Goal: Task Accomplishment & Management: Use online tool/utility

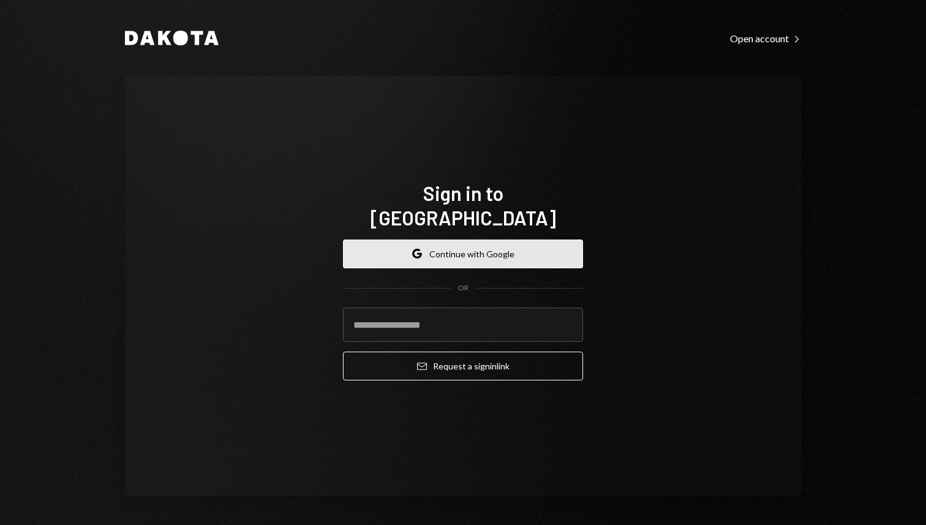
click at [502, 243] on button "Google Continue with Google" at bounding box center [463, 253] width 240 height 29
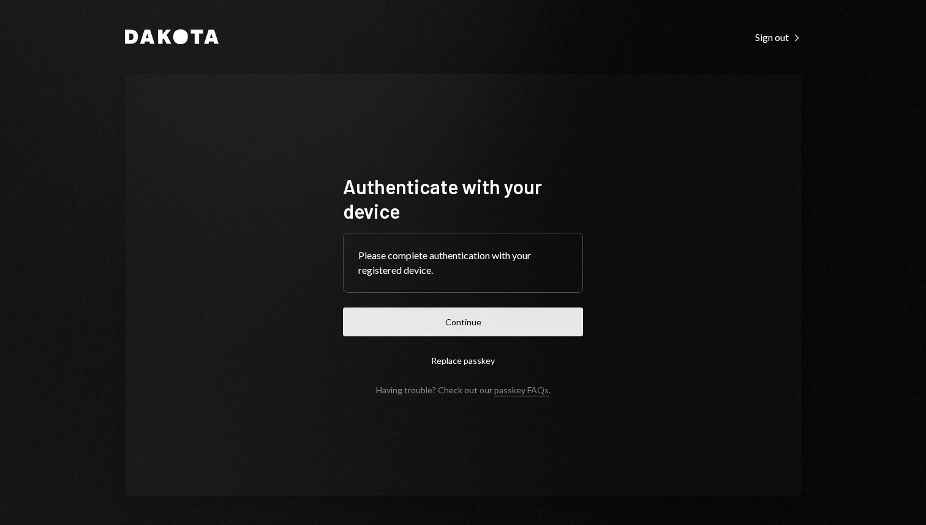
click at [518, 329] on button "Continue" at bounding box center [463, 321] width 240 height 29
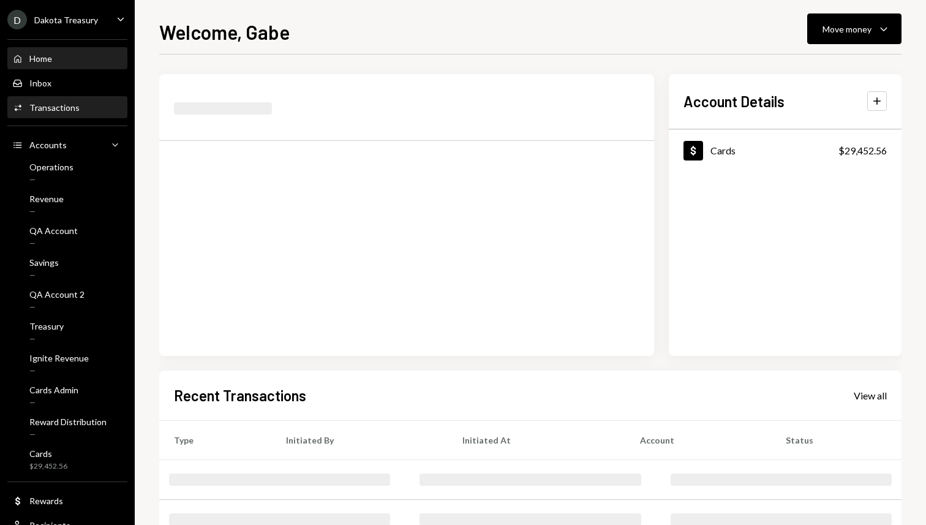
click at [66, 112] on div "Transactions" at bounding box center [54, 107] width 50 height 10
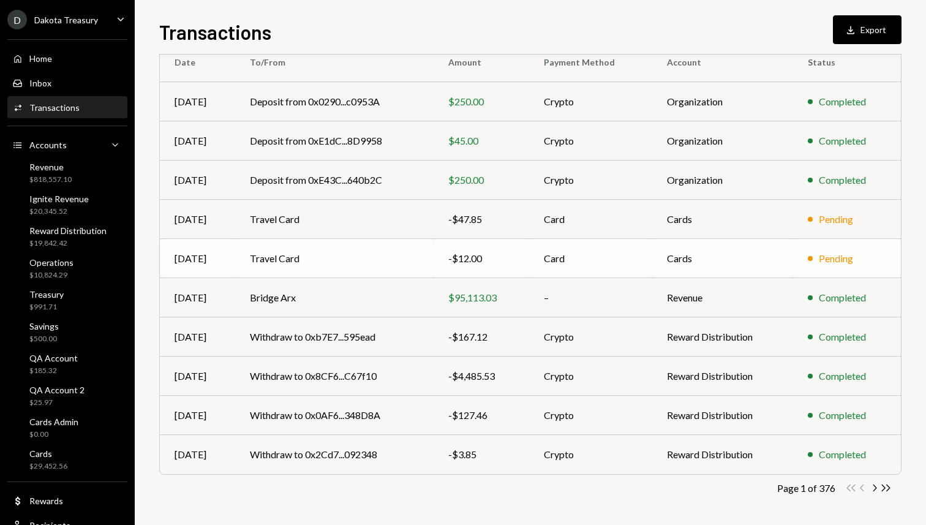
scroll to position [114, 0]
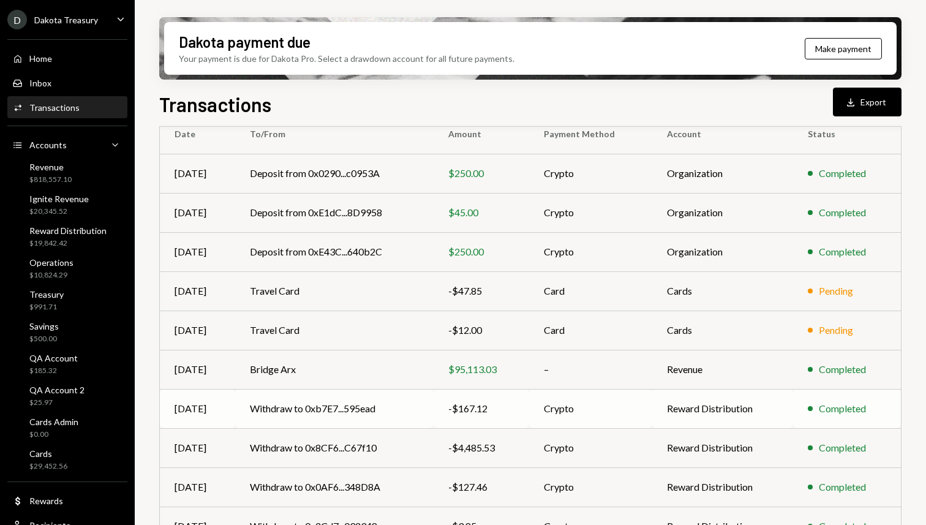
click at [366, 408] on td "Withdraw to 0xb7E7...595ead" at bounding box center [334, 408] width 198 height 39
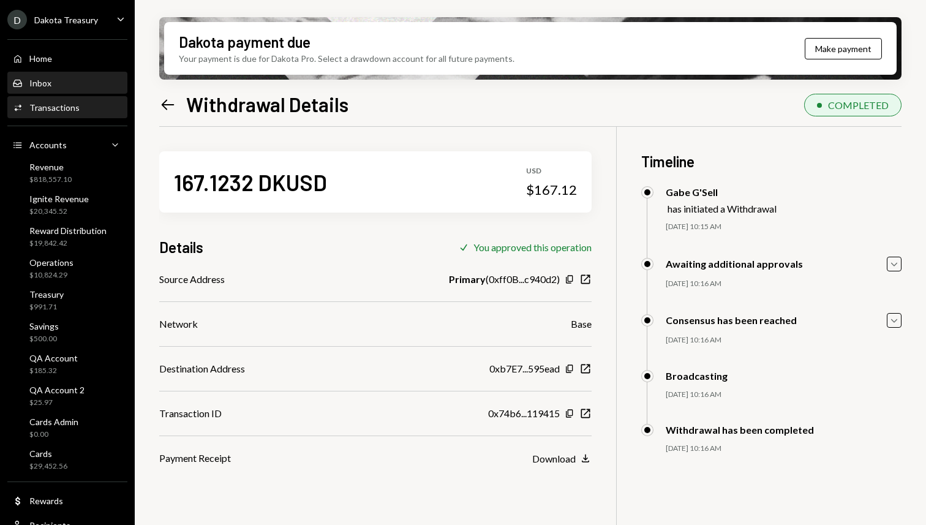
click at [39, 86] on div "Inbox" at bounding box center [40, 83] width 22 height 10
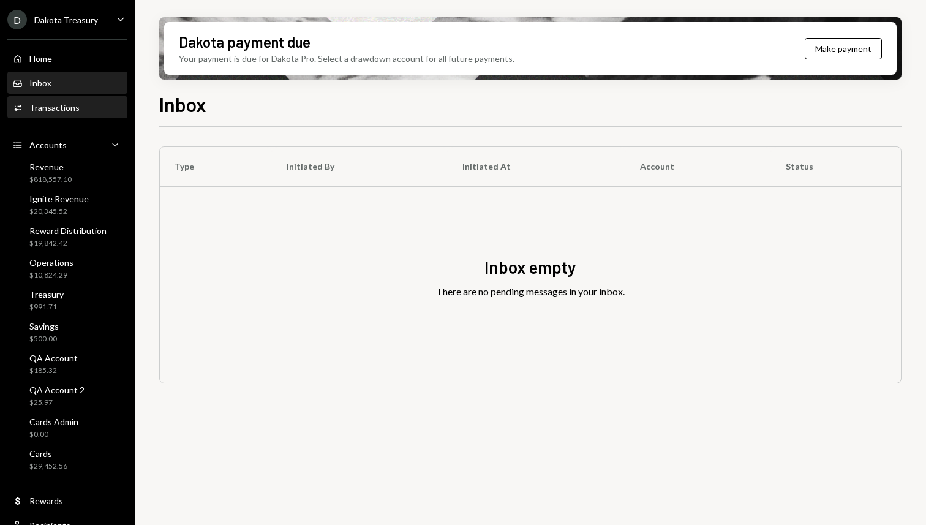
click at [49, 107] on div "Transactions" at bounding box center [54, 107] width 50 height 10
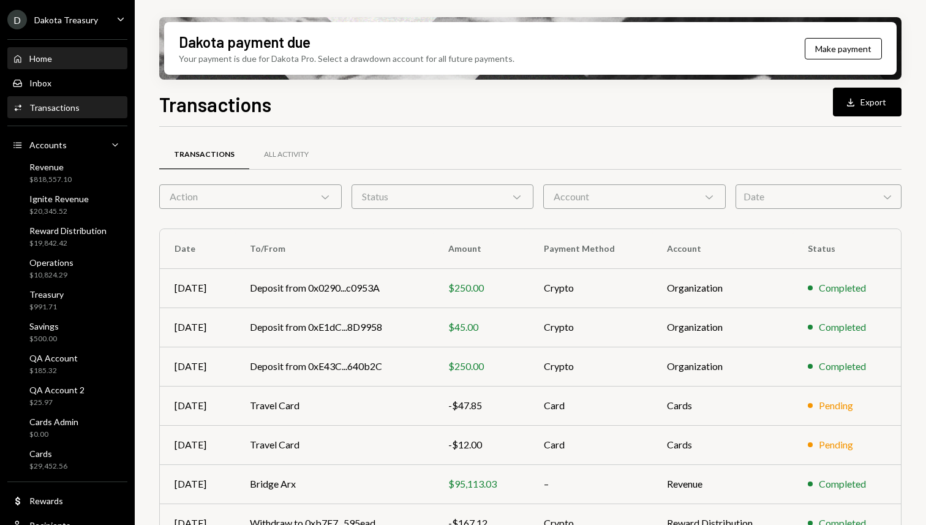
click at [62, 55] on div "Home Home" at bounding box center [67, 58] width 110 height 11
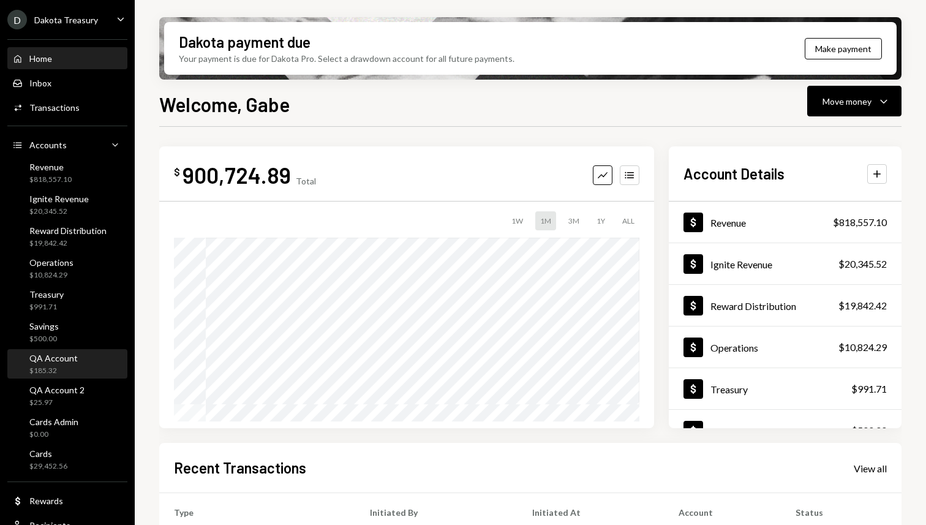
click at [77, 361] on div "QA Account $185.32" at bounding box center [67, 364] width 110 height 23
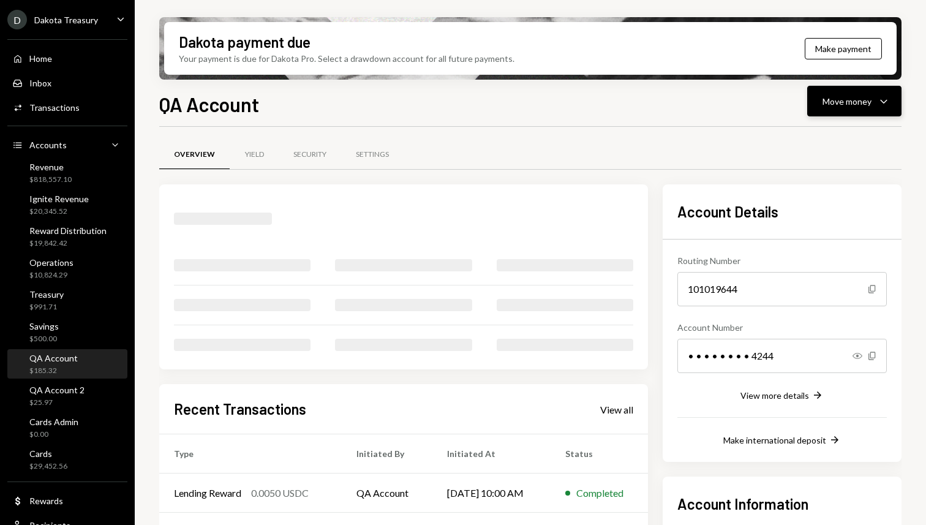
click at [839, 99] on div "Move money" at bounding box center [846, 101] width 49 height 13
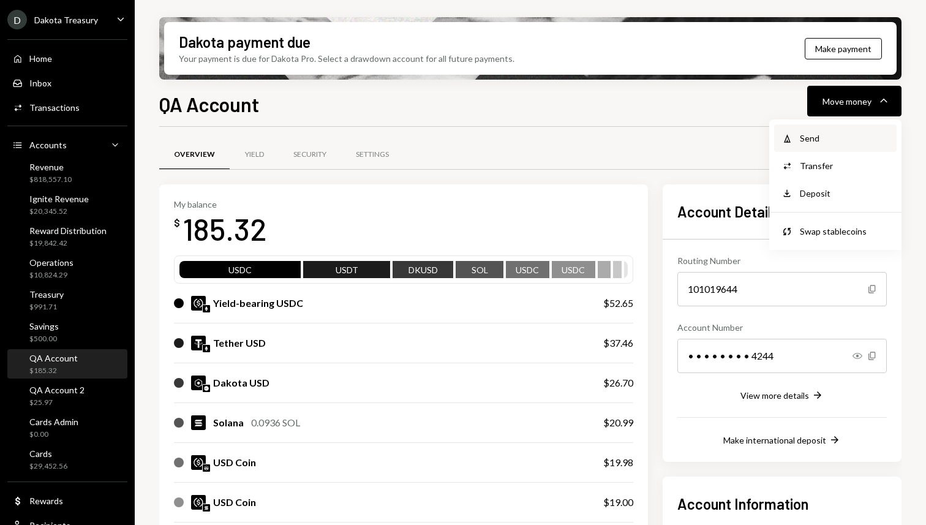
click at [813, 137] on div "Send" at bounding box center [844, 138] width 89 height 13
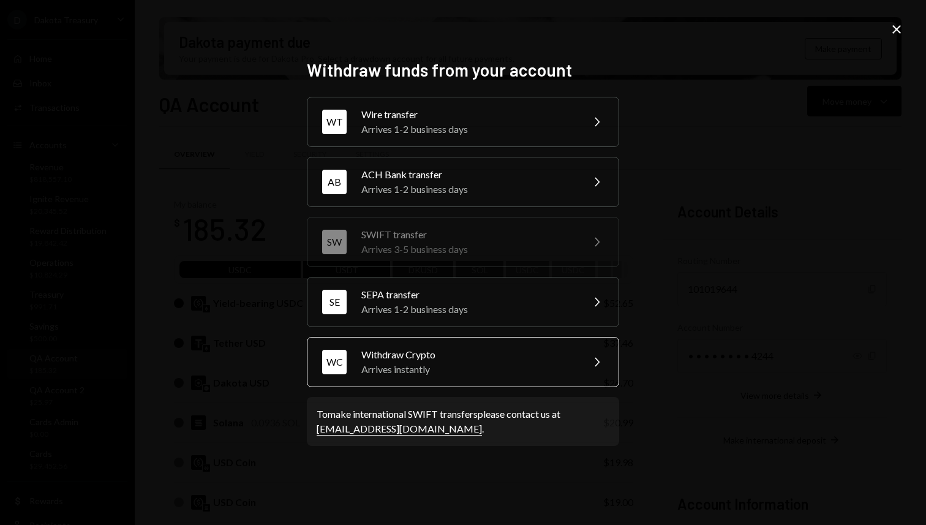
click at [413, 367] on div "Arrives instantly" at bounding box center [467, 369] width 213 height 15
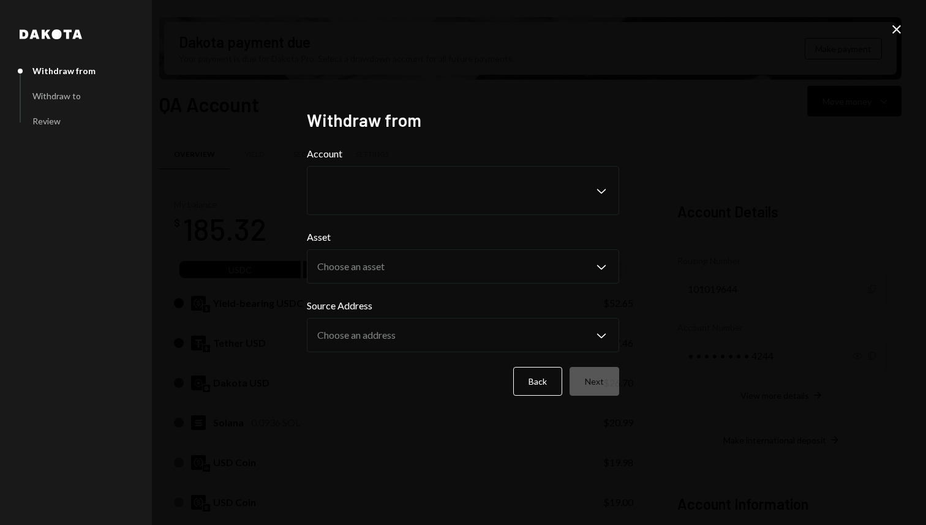
click at [891, 35] on icon "Close" at bounding box center [896, 29] width 15 height 15
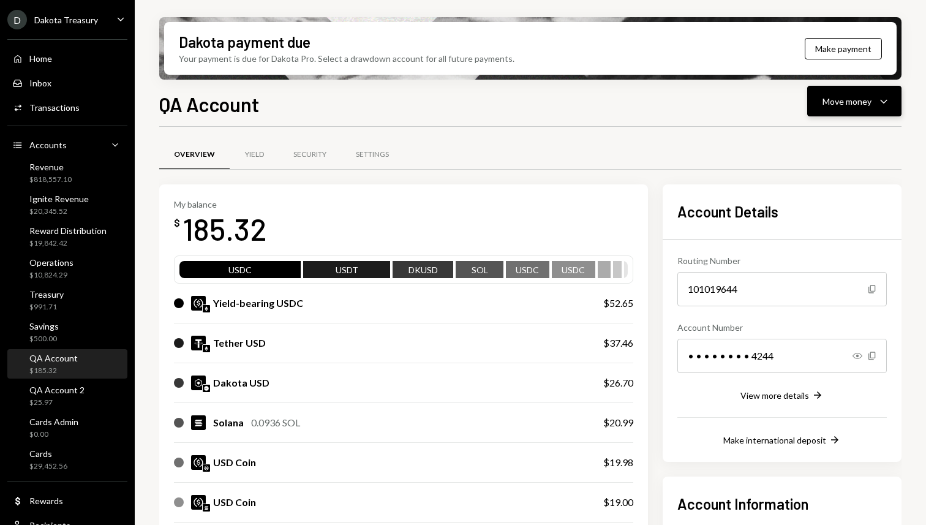
click at [866, 104] on div "Move money" at bounding box center [846, 101] width 49 height 13
click at [819, 168] on div "Transfer" at bounding box center [844, 165] width 89 height 13
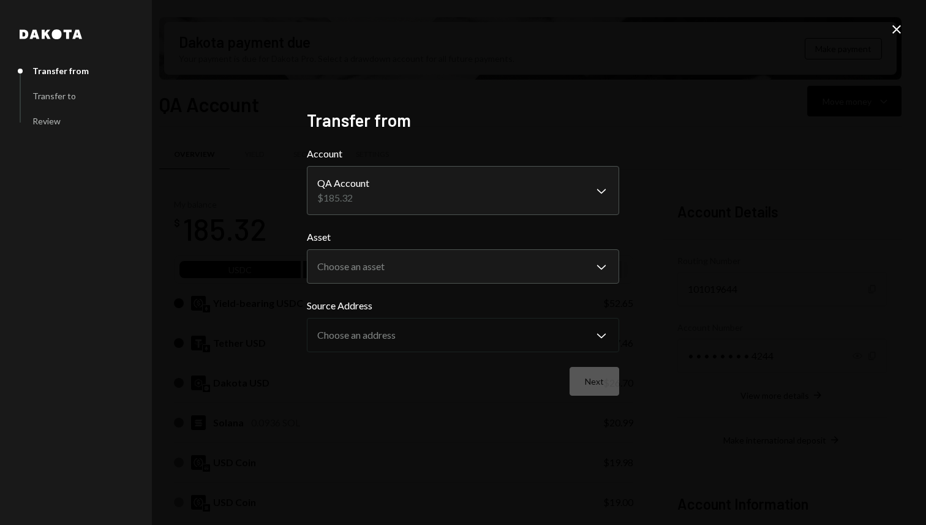
click at [375, 267] on body "D Dakota Treasury Caret Down Home Home Inbox Inbox Activities Transactions Acco…" at bounding box center [463, 262] width 926 height 525
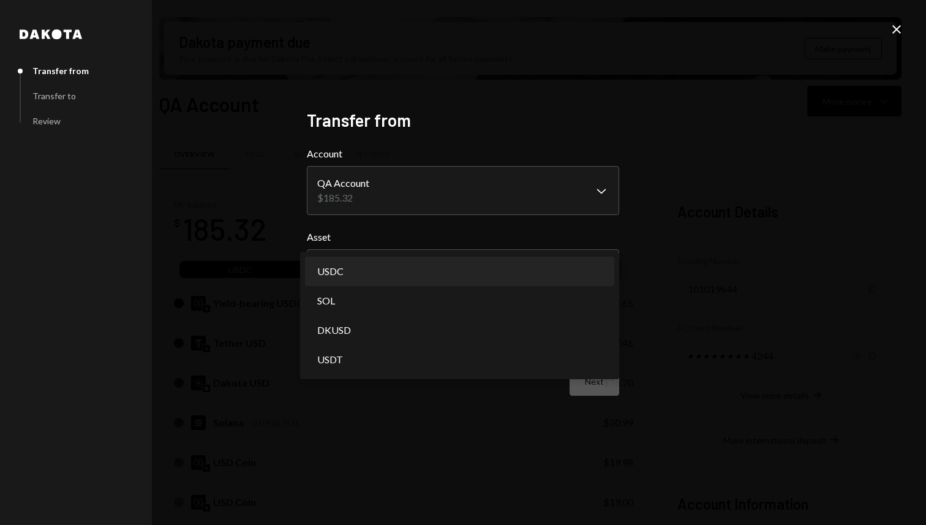
select select "****"
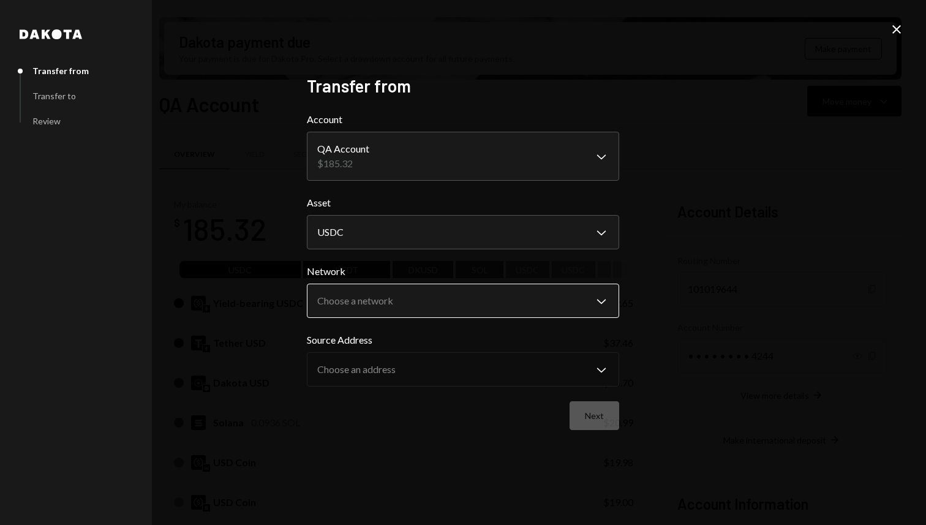
click at [396, 317] on body "D Dakota Treasury Caret Down Home Home Inbox Inbox Activities Transactions Acco…" at bounding box center [463, 262] width 926 height 525
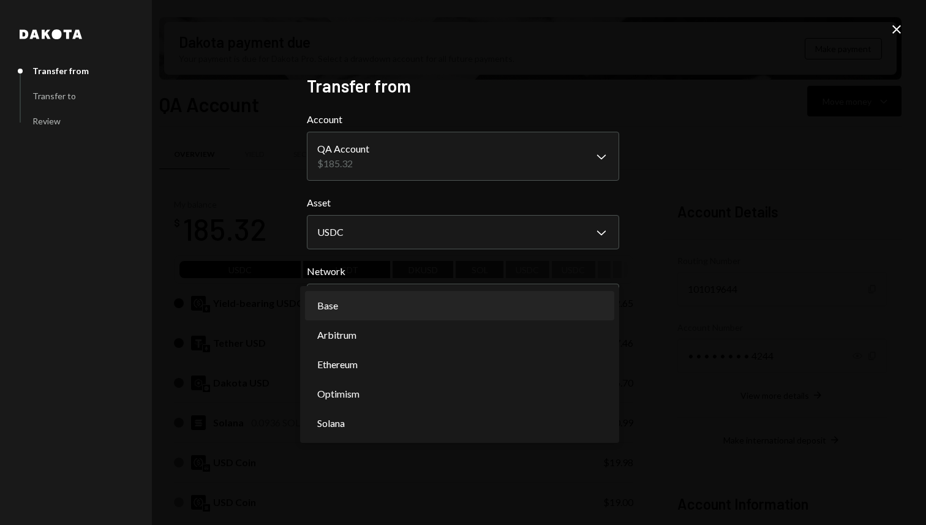
select select "**********"
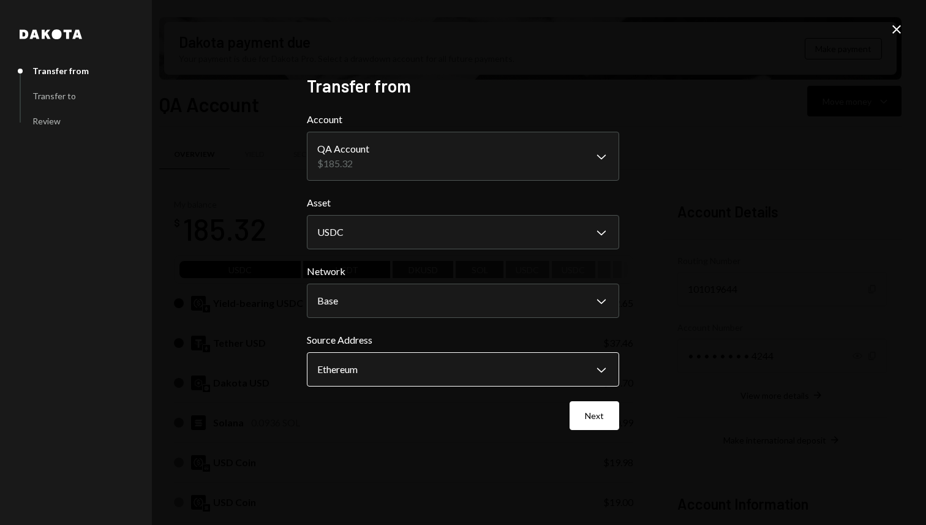
click at [437, 375] on body "D Dakota Treasury Caret Down Home Home Inbox Inbox Activities Transactions Acco…" at bounding box center [463, 262] width 926 height 525
click at [645, 449] on div "**********" at bounding box center [463, 262] width 926 height 525
click at [590, 421] on button "Next" at bounding box center [594, 415] width 50 height 29
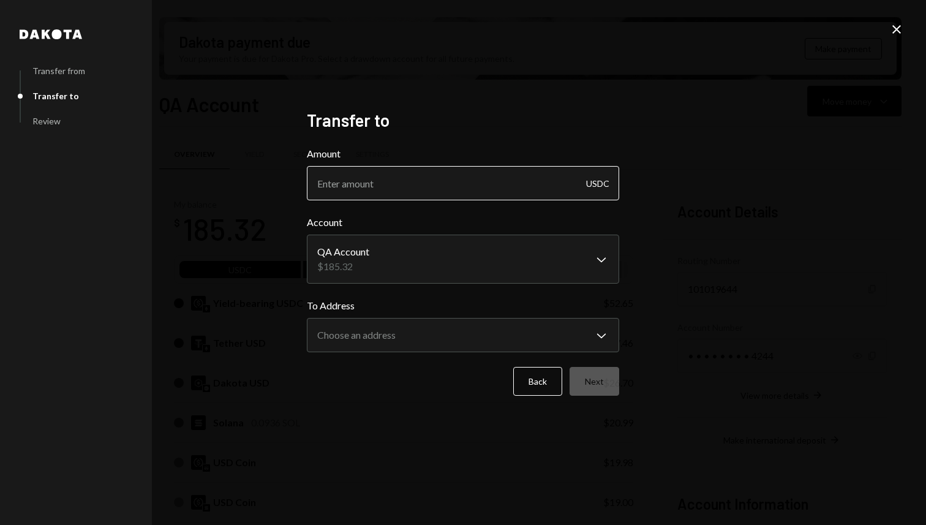
click at [438, 179] on input "Amount" at bounding box center [463, 183] width 312 height 34
type input ".2"
click at [410, 269] on body "D Dakota Treasury Caret Down Home Home Inbox Inbox Activities Transactions Acco…" at bounding box center [463, 262] width 926 height 525
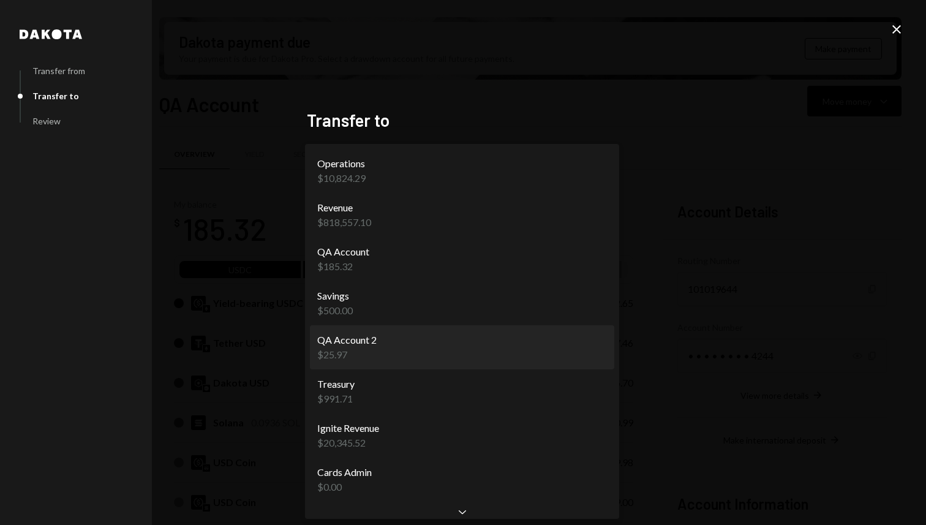
select select "**********"
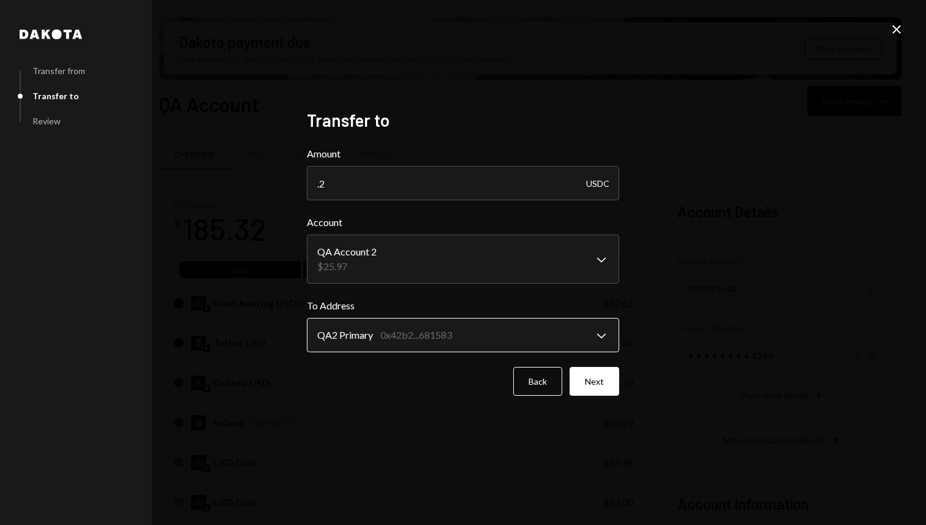
click at [443, 330] on body "D Dakota Treasury Caret Down Home Home Inbox Inbox Activities Transactions Acco…" at bounding box center [463, 262] width 926 height 525
click at [735, 322] on div "**********" at bounding box center [463, 262] width 926 height 525
click at [607, 397] on div "**********" at bounding box center [463, 263] width 312 height 306
click at [604, 388] on button "Next" at bounding box center [594, 381] width 50 height 29
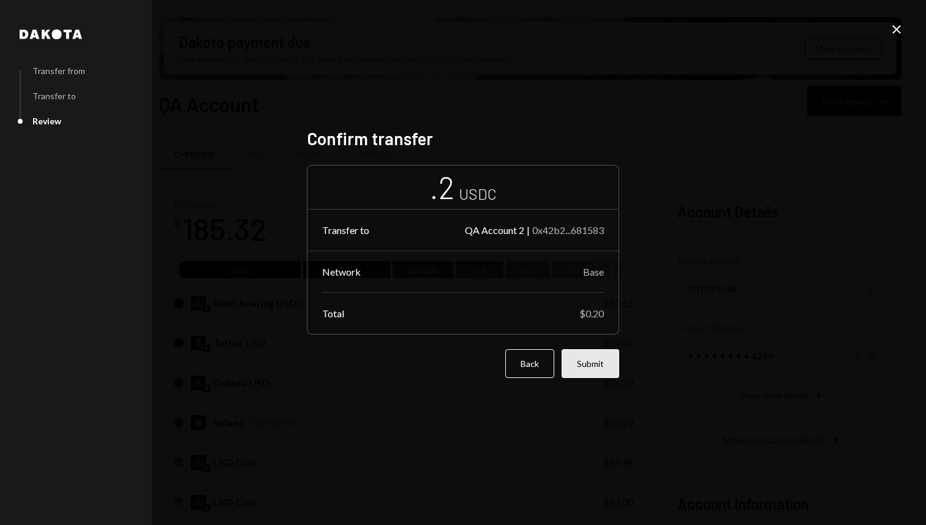
click at [617, 363] on button "Submit" at bounding box center [590, 363] width 58 height 29
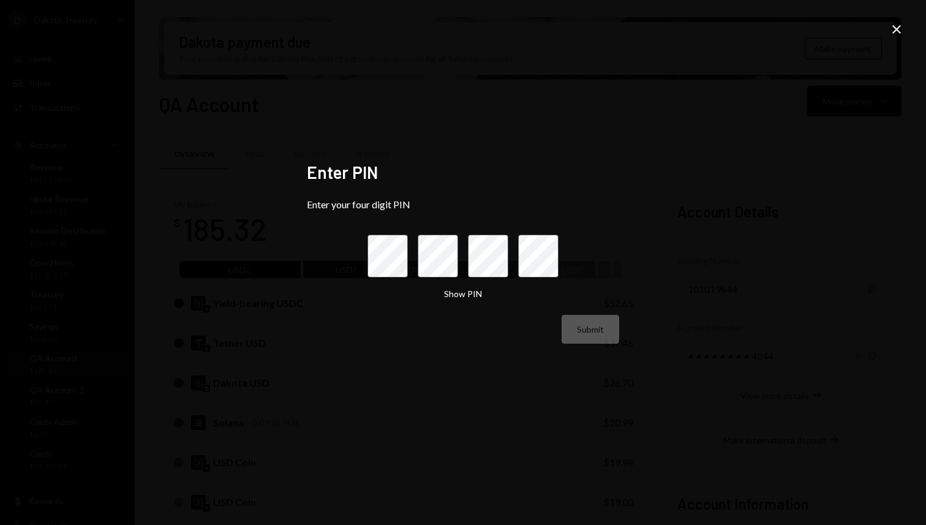
click at [901, 30] on icon "Close" at bounding box center [896, 29] width 15 height 15
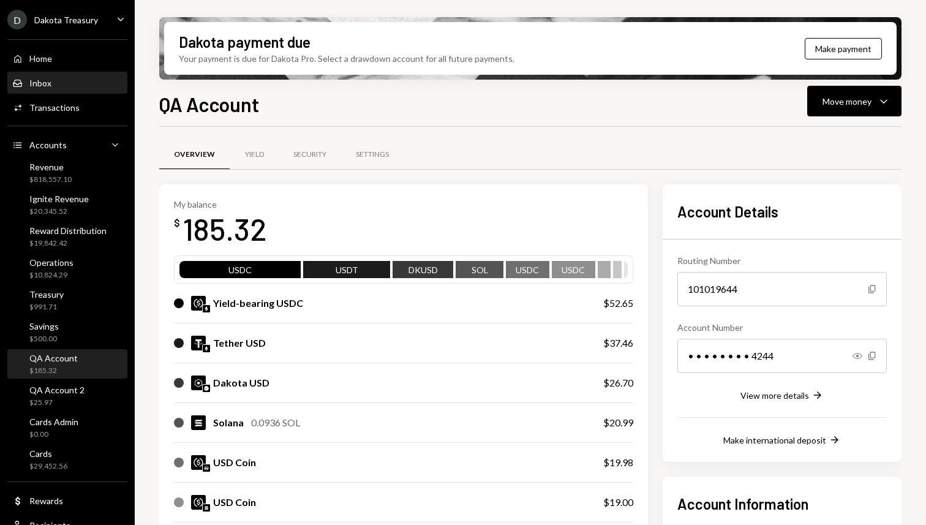
click at [47, 89] on div "Inbox Inbox" at bounding box center [67, 83] width 110 height 21
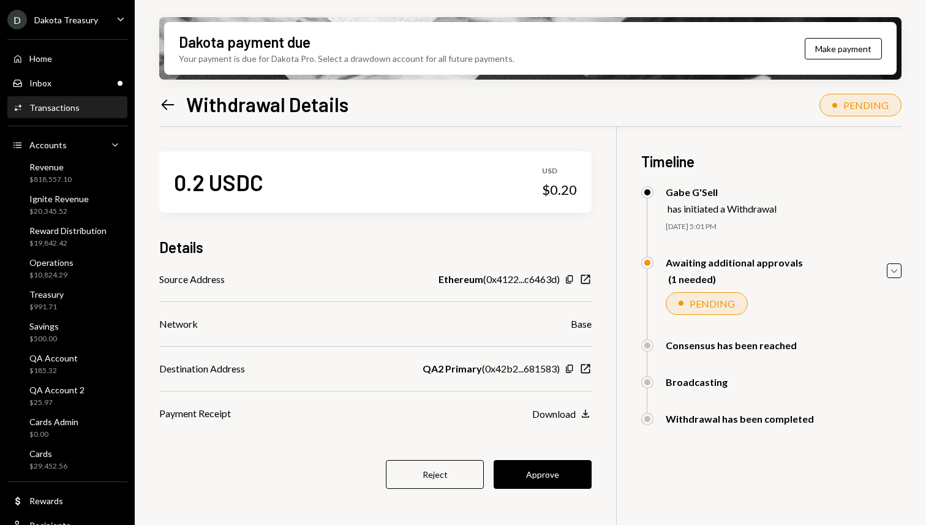
scroll to position [3, 0]
